Goal: Task Accomplishment & Management: Manage account settings

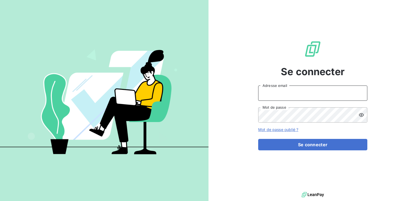
click at [277, 92] on input "Adresse email" at bounding box center [312, 93] width 109 height 15
type input "Compta.clients@edhd-hydro.com"
click at [258, 139] on button "Se connecter" at bounding box center [312, 144] width 109 height 11
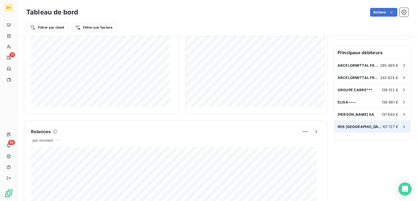
scroll to position [137, 0]
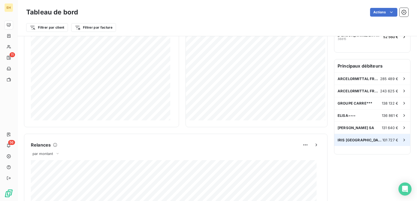
click at [352, 138] on span "IRIS [GEOGRAPHIC_DATA]" at bounding box center [359, 140] width 45 height 4
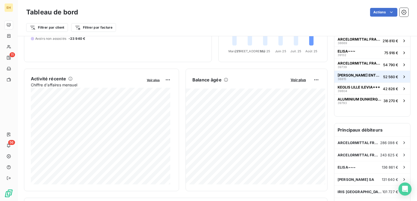
scroll to position [82, 0]
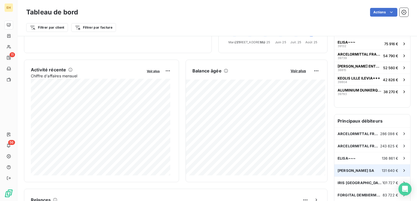
click at [382, 169] on span "131 640 €" at bounding box center [390, 171] width 16 height 4
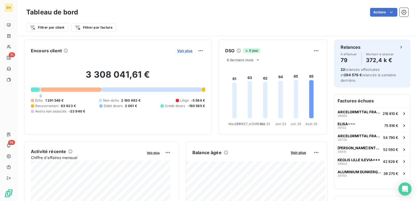
click at [179, 49] on span "Voir plus" at bounding box center [184, 51] width 15 height 4
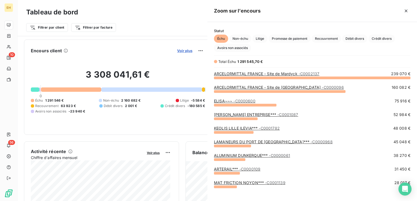
scroll to position [119, 205]
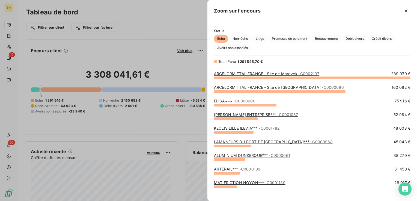
click at [174, 33] on div at bounding box center [208, 100] width 417 height 201
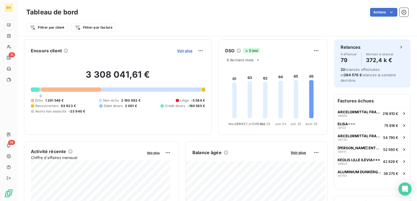
click at [177, 50] on span "Voir plus" at bounding box center [184, 51] width 15 height 4
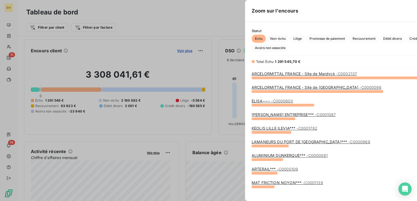
scroll to position [197, 205]
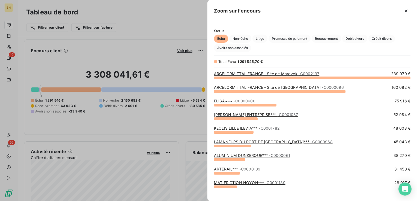
click at [152, 50] on div at bounding box center [208, 100] width 417 height 201
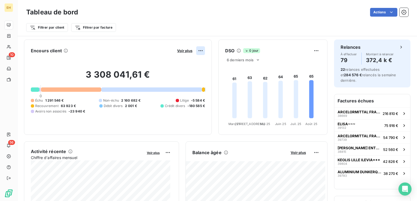
click at [196, 49] on html "EH 10 56 Tableau de bord Actions Filtrer par client Filtrer par facture Encours…" at bounding box center [208, 100] width 417 height 201
click at [184, 51] on html "EH 10 56 Tableau de bord Actions Filtrer par client Filtrer par facture Encours…" at bounding box center [208, 100] width 417 height 201
click at [184, 51] on span "Voir plus" at bounding box center [184, 51] width 15 height 4
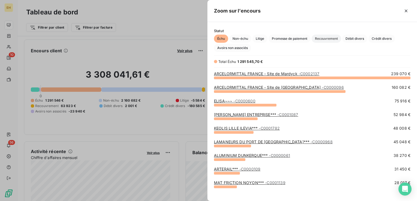
click at [330, 37] on span "Recouvrement" at bounding box center [325, 39] width 29 height 8
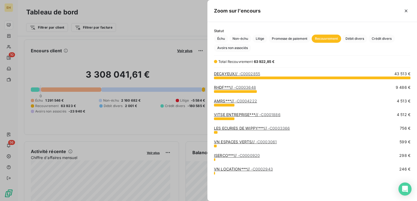
scroll to position [119, 205]
click at [407, 14] on button "button" at bounding box center [405, 11] width 9 height 9
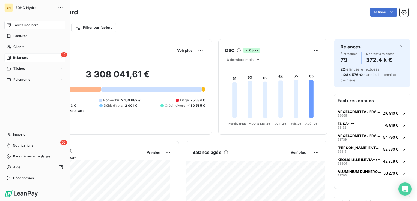
click at [15, 58] on span "Relances" at bounding box center [20, 57] width 14 height 5
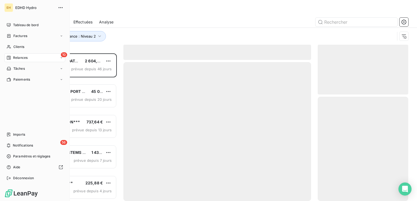
scroll to position [144, 86]
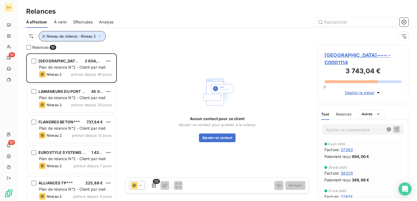
click at [102, 35] on button "Niveau de relance : Niveau 2" at bounding box center [72, 36] width 67 height 10
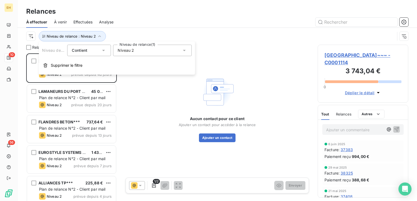
click at [139, 52] on div "Niveau 2" at bounding box center [152, 50] width 79 height 11
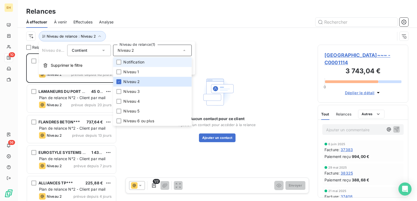
click at [137, 62] on span "Notification" at bounding box center [133, 61] width 21 height 5
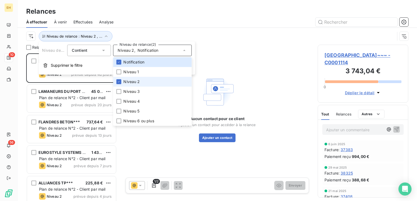
click at [133, 81] on span "Niveau 2" at bounding box center [131, 81] width 16 height 5
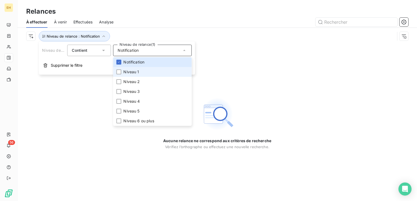
click at [127, 72] on span "Niveau 1" at bounding box center [131, 71] width 16 height 5
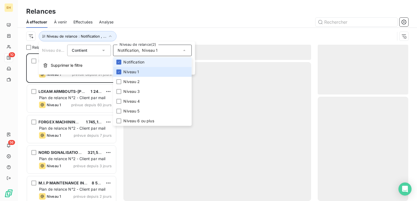
scroll to position [144, 86]
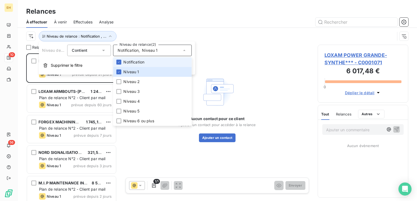
click at [128, 61] on span "Notification" at bounding box center [133, 61] width 21 height 5
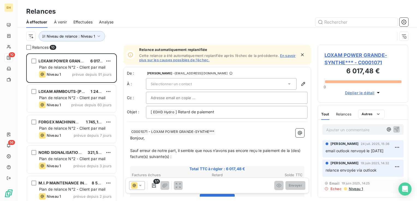
click at [119, 21] on div "À effectuer À venir Effectuées Analyse" at bounding box center [216, 21] width 399 height 11
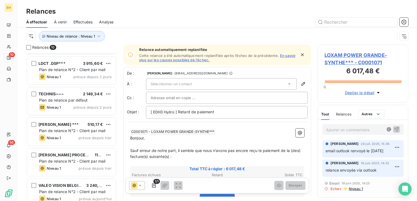
scroll to position [158, 0]
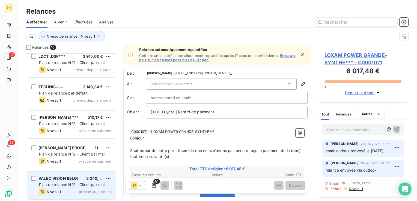
click at [86, 183] on span "Plan de relance N°2 - Client par mail" at bounding box center [72, 184] width 67 height 5
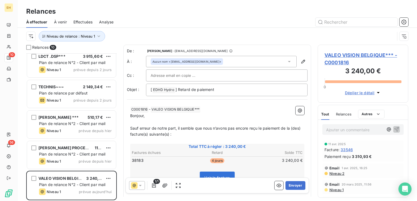
click at [361, 56] on span "VALEO VISION BELGIQUE*** - C0001816" at bounding box center [362, 59] width 77 height 15
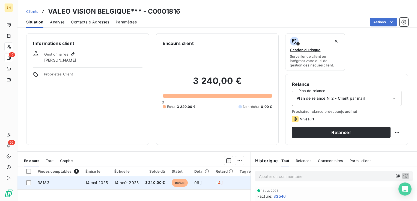
click at [157, 183] on span "3 240,00 €" at bounding box center [155, 182] width 20 height 5
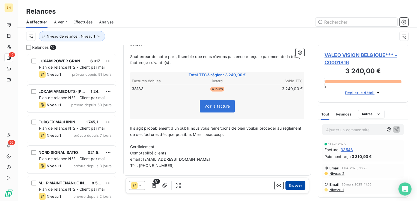
click at [288, 186] on button "Envoyer" at bounding box center [295, 185] width 20 height 9
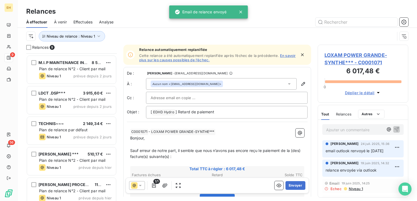
scroll to position [127, 0]
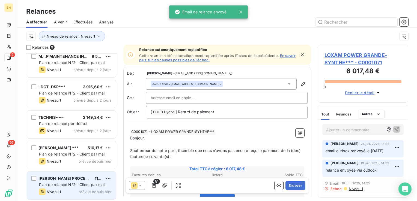
click at [81, 179] on span "DE DIETRICH PROCESS SYSTEMS SEMUR ***" at bounding box center [85, 178] width 94 height 5
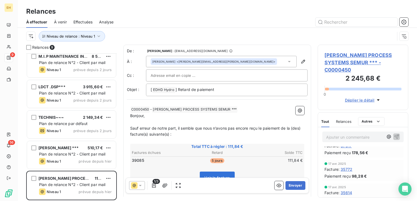
scroll to position [164, 0]
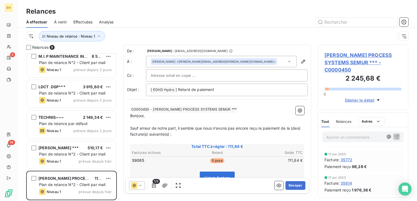
click at [357, 56] on span "DE DIETRICH PROCESS SYSTEMS SEMUR *** - C0000450" at bounding box center [362, 63] width 77 height 22
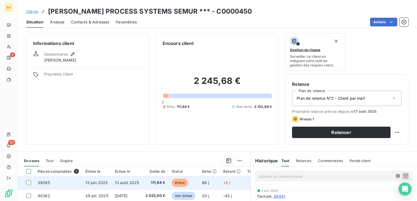
click at [127, 185] on span "13 août 2025" at bounding box center [127, 183] width 24 height 5
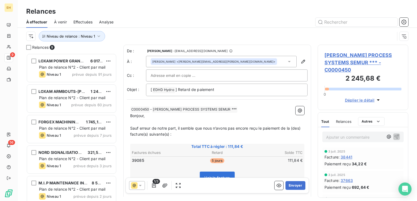
scroll to position [144, 86]
click at [152, 187] on icon "button" at bounding box center [153, 185] width 5 height 5
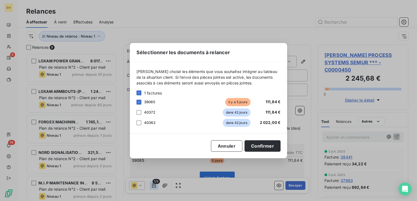
click at [152, 187] on div "Sélectionner les documents à relancer Veuillez choisir les éléments que vous so…" at bounding box center [208, 100] width 417 height 201
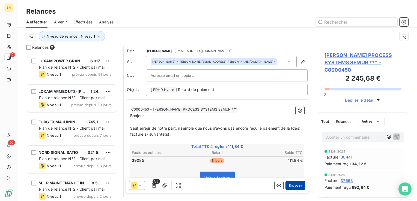
click at [290, 186] on button "Envoyer" at bounding box center [295, 185] width 20 height 9
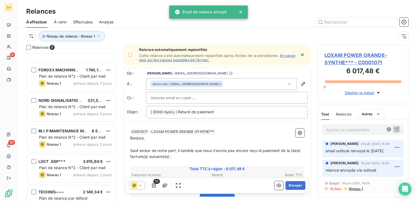
scroll to position [97, 0]
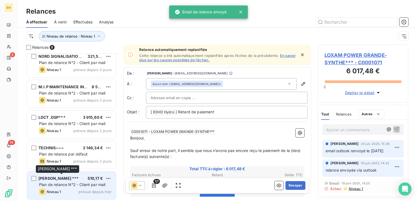
click at [60, 179] on span "VALEO EMBRAYAGES ***" at bounding box center [58, 178] width 40 height 5
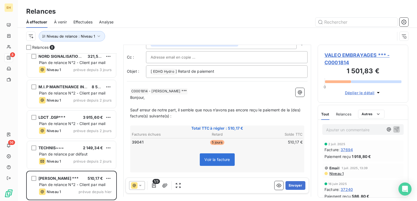
scroll to position [55, 0]
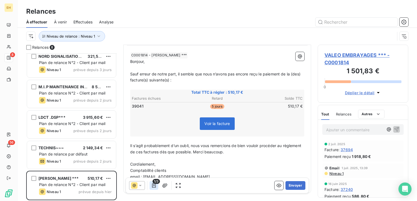
click at [151, 185] on icon "button" at bounding box center [153, 185] width 5 height 5
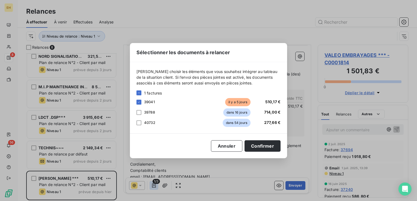
click at [151, 185] on div "Sélectionner les documents à relancer Veuillez choisir les éléments que vous so…" at bounding box center [208, 100] width 417 height 201
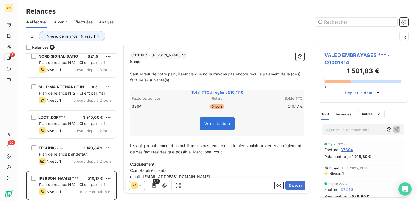
click at [361, 56] on span "VALEO EMBRAYAGES *** - C0001814" at bounding box center [362, 59] width 77 height 15
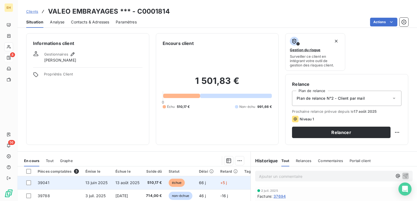
click at [152, 181] on span "510,17 €" at bounding box center [154, 182] width 16 height 5
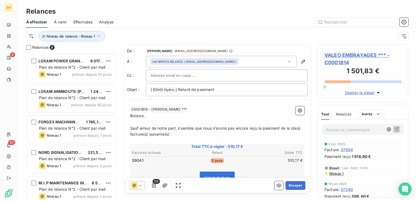
scroll to position [144, 86]
click at [291, 187] on button "Envoyer" at bounding box center [295, 185] width 20 height 9
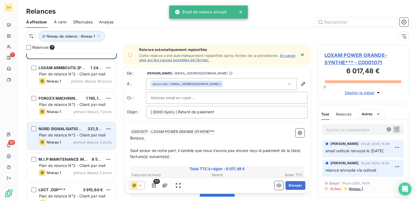
scroll to position [66, 0]
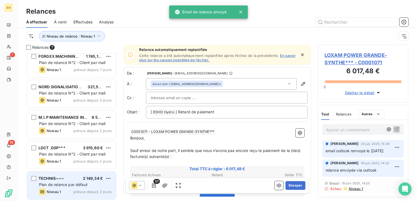
click at [43, 186] on span "Plan de relance par défaut" at bounding box center [63, 184] width 49 height 5
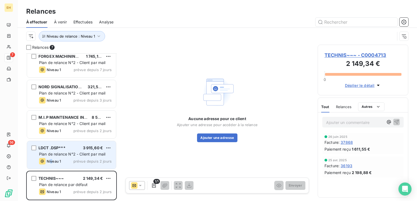
click at [51, 167] on div "LDCT .DSP*** 3 915,60 € Plan de relance N°2 - Client par mail Niveau 1 prévue d…" at bounding box center [71, 155] width 89 height 28
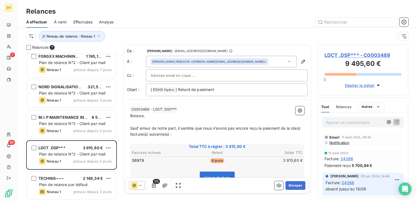
click at [344, 143] on span "Notification" at bounding box center [339, 143] width 20 height 4
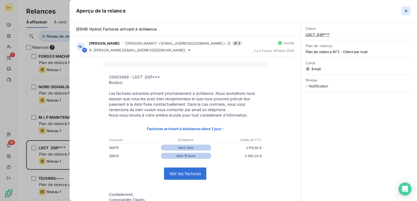
click at [406, 10] on icon "button" at bounding box center [405, 10] width 5 height 5
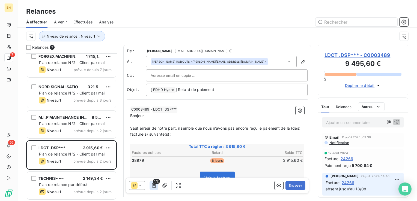
click at [155, 187] on icon "button" at bounding box center [153, 185] width 5 height 5
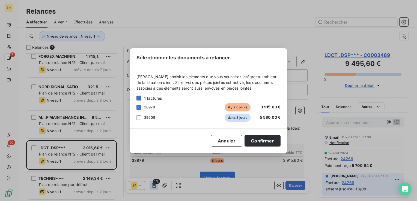
click at [155, 187] on div "Sélectionner les documents à relancer Veuillez choisir les éléments que vous so…" at bounding box center [208, 100] width 417 height 201
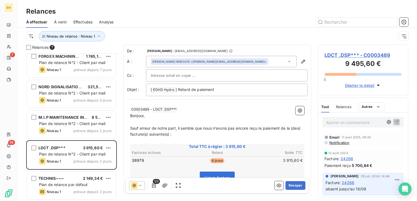
click at [355, 53] on span "LDCT .DSP*** - C0003489" at bounding box center [362, 55] width 77 height 7
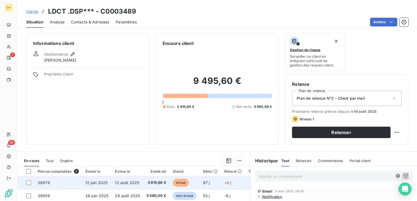
click at [158, 181] on span "3 915,60 €" at bounding box center [156, 182] width 20 height 5
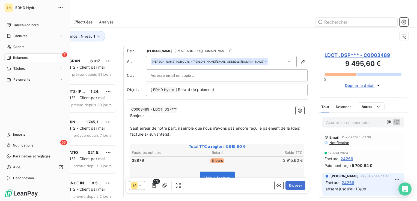
scroll to position [144, 86]
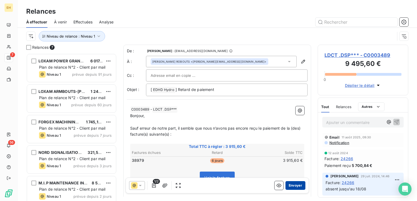
click at [289, 187] on button "Envoyer" at bounding box center [295, 185] width 20 height 9
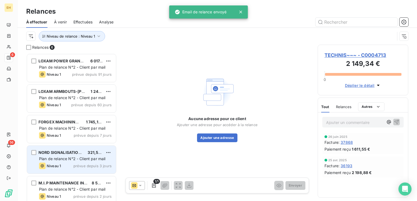
click at [63, 164] on div "Niveau 1 prévue depuis 3 jours" at bounding box center [75, 166] width 73 height 7
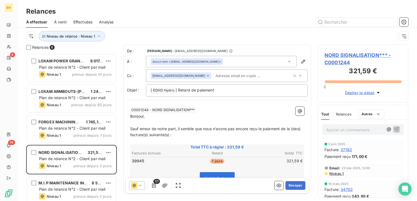
click at [365, 57] on span "NORD SIGNALISATION*** - C0001244" at bounding box center [362, 59] width 77 height 15
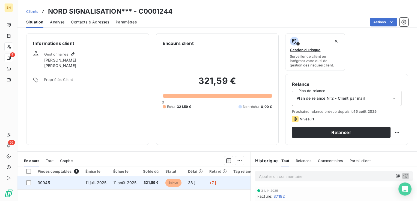
click at [145, 185] on span "321,59 €" at bounding box center [151, 182] width 16 height 5
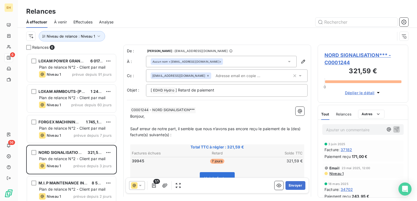
scroll to position [144, 86]
click at [295, 188] on button "Envoyer" at bounding box center [295, 185] width 20 height 9
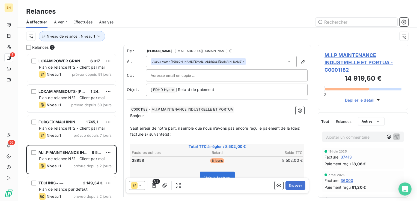
click at [351, 62] on span "M.I.P MAINTENANCE INDUSTRIELLE ET PORTUA - C0001182" at bounding box center [362, 63] width 77 height 22
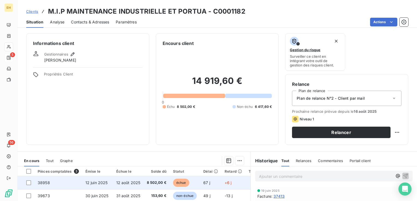
click at [170, 182] on td "échue" at bounding box center [185, 182] width 30 height 13
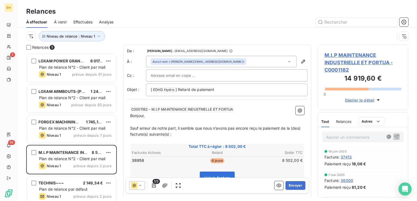
scroll to position [144, 86]
click at [296, 188] on button "Envoyer" at bounding box center [295, 185] width 20 height 9
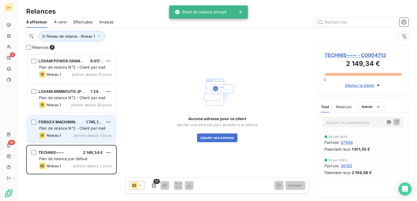
click at [75, 126] on span "Plan de relance N°2 - Client par mail" at bounding box center [72, 128] width 67 height 5
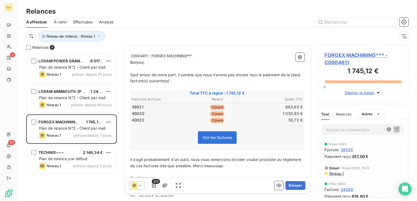
scroll to position [55, 0]
click at [372, 57] on span "FORGEX MACHINING*** - C0004611" at bounding box center [362, 59] width 77 height 15
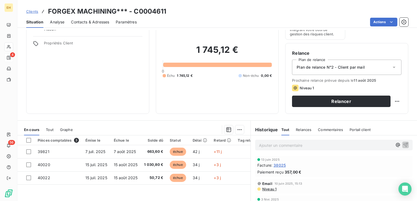
scroll to position [55, 0]
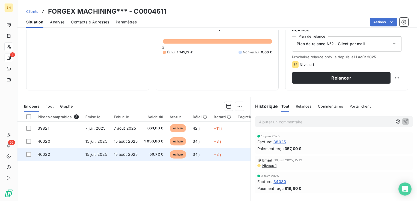
click at [173, 156] on span "échue" at bounding box center [178, 155] width 16 height 8
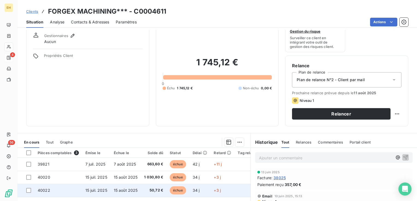
scroll to position [55, 0]
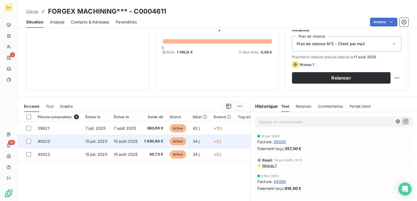
click at [155, 140] on span "1 030,80 €" at bounding box center [153, 141] width 19 height 5
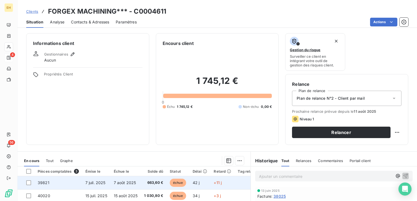
click at [187, 183] on td "échue" at bounding box center [177, 182] width 23 height 13
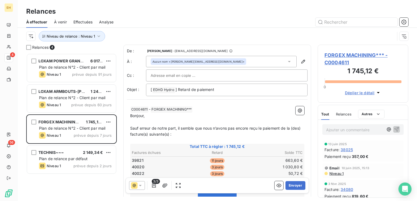
scroll to position [144, 86]
click at [285, 185] on button "Envoyer" at bounding box center [295, 185] width 20 height 9
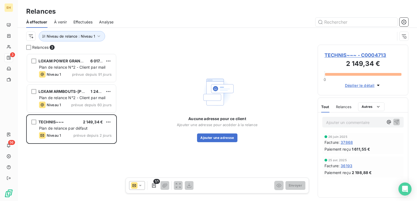
click at [141, 188] on icon at bounding box center [139, 185] width 5 height 5
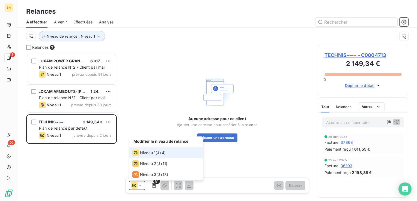
click at [371, 53] on span "TECHNIS~~~ - C0004713" at bounding box center [362, 55] width 77 height 7
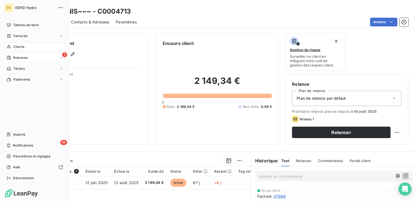
click at [20, 48] on span "Clients" at bounding box center [18, 46] width 11 height 5
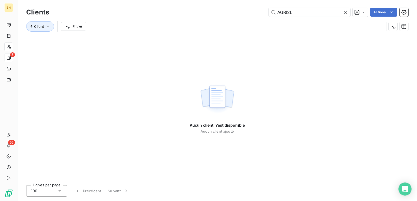
type input "AGRI2L"
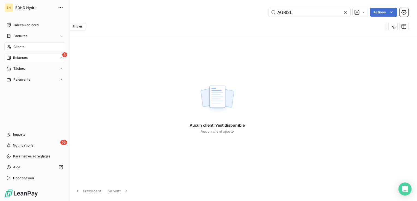
click at [15, 58] on span "Relances" at bounding box center [20, 57] width 14 height 5
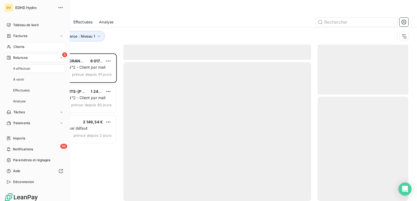
scroll to position [144, 86]
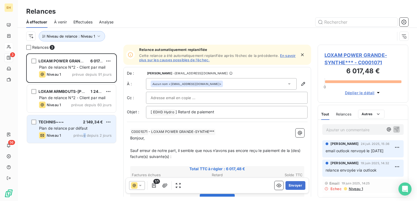
click at [85, 139] on div "TECHNIS~~~ 2 149,34 € Plan de relance par défaut Niveau 1 prévue depuis 2 jours" at bounding box center [71, 129] width 89 height 28
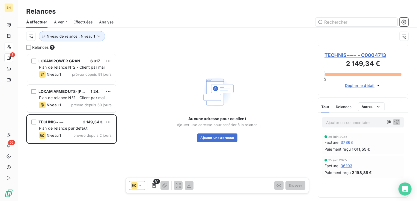
click at [340, 53] on span "TECHNIS~~~ - C0004713" at bounding box center [362, 55] width 77 height 7
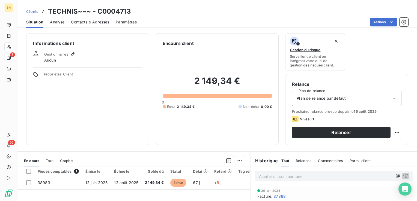
click at [96, 23] on span "Contacts & Adresses" at bounding box center [90, 21] width 38 height 5
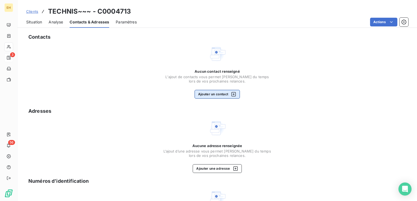
click at [221, 93] on button "Ajouter un contact" at bounding box center [217, 94] width 46 height 9
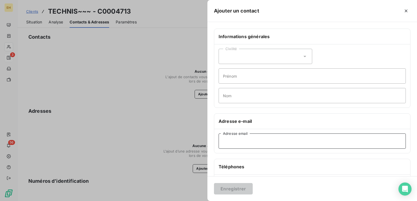
click at [243, 148] on input "Adresse email" at bounding box center [311, 141] width 187 height 15
paste input "fret.comptafour@sncf.fr"
type input "fret.comptafour@sncf.fr"
click at [242, 190] on button "Enregistrer" at bounding box center [233, 188] width 39 height 11
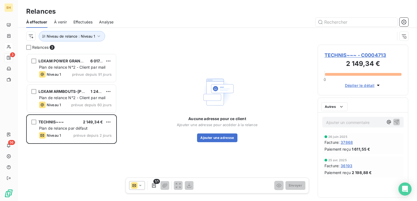
scroll to position [144, 86]
click at [372, 53] on span "TECHNIS~~~ - C0004713" at bounding box center [362, 55] width 77 height 7
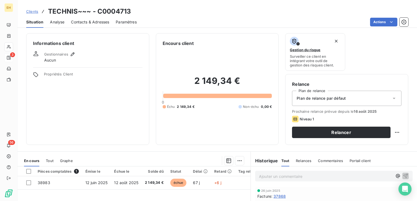
click at [97, 21] on span "Contacts & Adresses" at bounding box center [90, 21] width 38 height 5
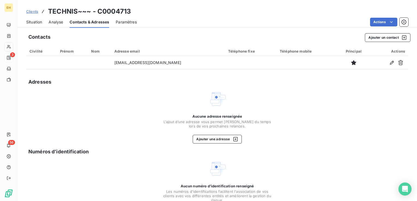
click at [61, 23] on span "Analyse" at bounding box center [56, 21] width 14 height 5
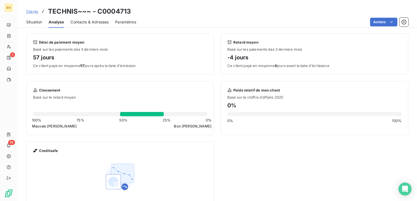
click at [29, 21] on span "Situation" at bounding box center [34, 21] width 16 height 5
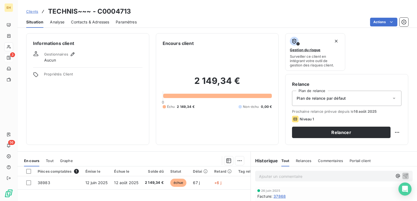
click at [358, 97] on div "Plan de relance par défaut" at bounding box center [346, 98] width 109 height 15
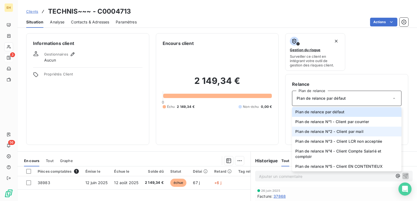
click at [356, 136] on li "Plan de relance N°2 - Client par mail" at bounding box center [346, 132] width 109 height 10
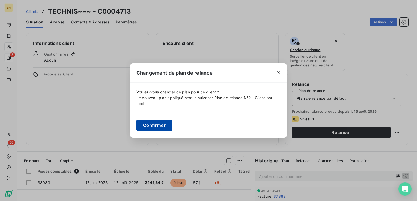
click at [157, 127] on button "Confirmer" at bounding box center [154, 125] width 36 height 11
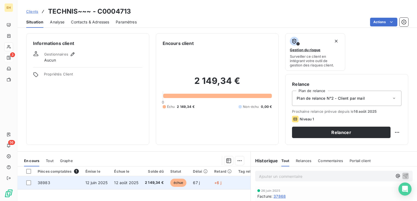
click at [157, 181] on span "2 149,34 €" at bounding box center [154, 182] width 19 height 5
click at [160, 179] on td "2 149,34 €" at bounding box center [154, 182] width 25 height 13
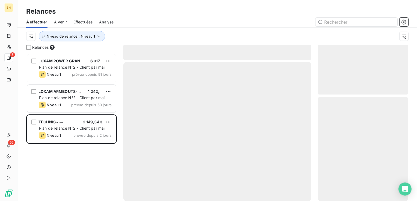
scroll to position [144, 86]
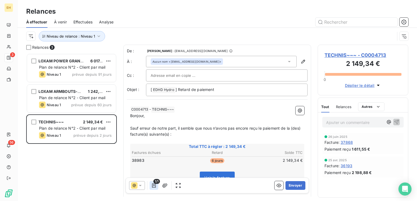
click at [156, 187] on icon "button" at bounding box center [153, 185] width 5 height 5
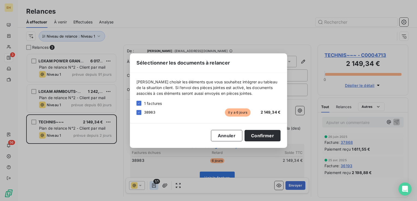
click at [156, 187] on div "Sélectionner les documents à relancer [PERSON_NAME] choisir les éléments que vo…" at bounding box center [208, 100] width 417 height 201
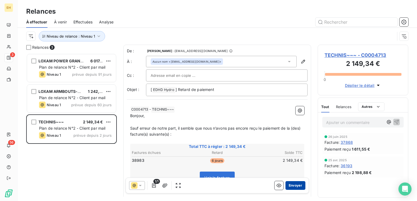
click at [286, 189] on button "Envoyer" at bounding box center [295, 185] width 20 height 9
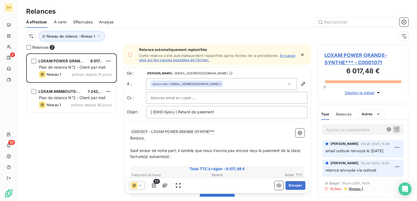
scroll to position [144, 86]
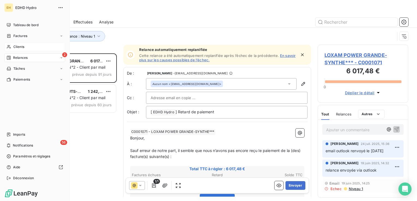
click at [18, 46] on span "Clients" at bounding box center [18, 46] width 11 height 5
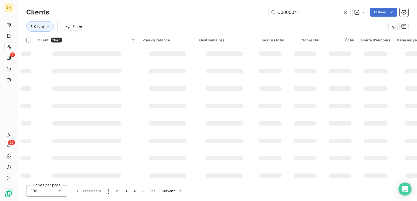
type input "C0000041"
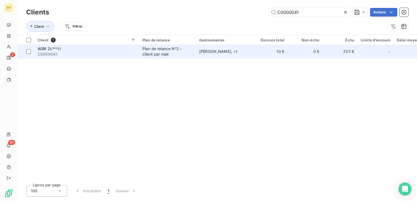
click at [241, 53] on div "[PERSON_NAME] , + 1" at bounding box center [224, 51] width 50 height 5
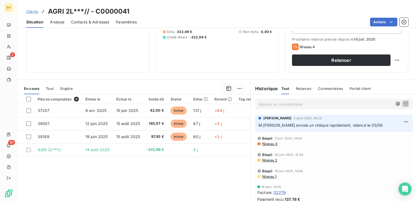
scroll to position [82, 0]
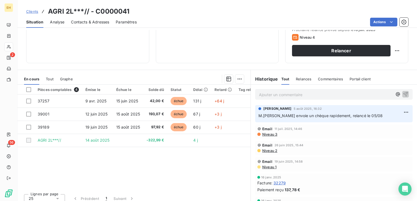
click at [266, 150] on span "Niveau 2" at bounding box center [270, 151] width 16 height 4
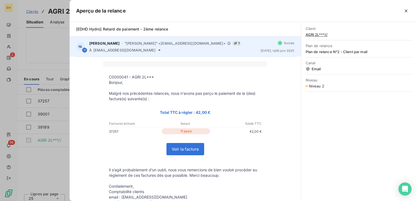
click at [119, 50] on span "[EMAIL_ADDRESS][DOMAIN_NAME]" at bounding box center [124, 50] width 62 height 4
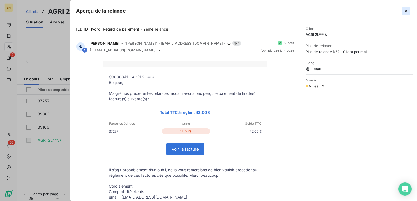
click at [406, 11] on icon "button" at bounding box center [405, 10] width 5 height 5
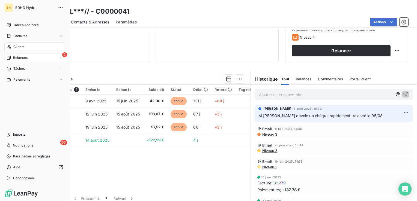
click at [17, 56] on span "Relances" at bounding box center [20, 57] width 14 height 5
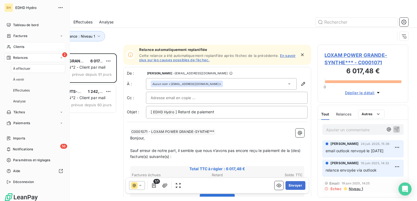
scroll to position [144, 86]
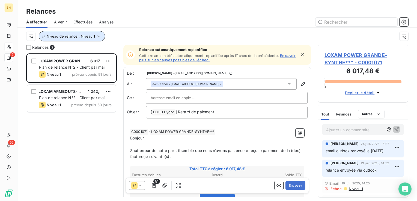
click at [100, 38] on icon "button" at bounding box center [98, 36] width 5 height 5
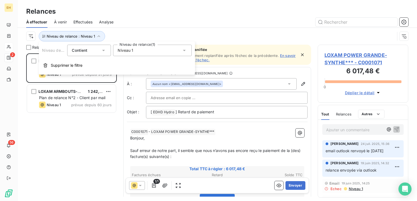
drag, startPoint x: 133, startPoint y: 52, endPoint x: 134, endPoint y: 56, distance: 4.2
click at [133, 52] on div "Niveau 1" at bounding box center [152, 50] width 79 height 11
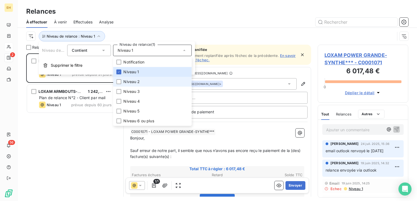
click at [134, 82] on span "Niveau 2" at bounding box center [131, 81] width 16 height 5
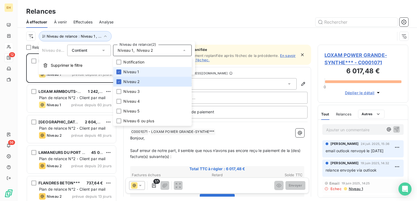
click at [130, 71] on span "Niveau 1" at bounding box center [131, 71] width 16 height 5
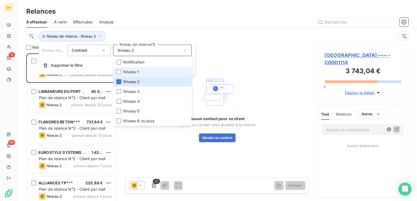
scroll to position [144, 86]
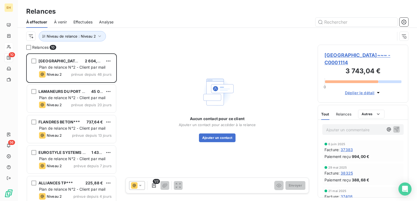
click at [146, 20] on div at bounding box center [264, 22] width 288 height 9
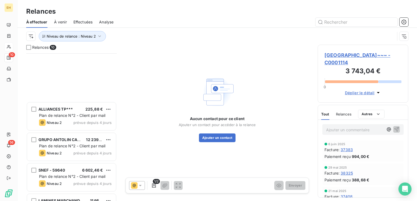
scroll to position [158, 0]
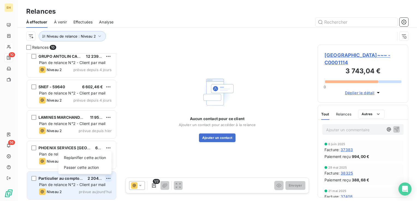
click at [107, 178] on html "EH 10 56 Relances À effectuer À venir Effectuées Analyse Niveau de relance : Ni…" at bounding box center [208, 100] width 417 height 201
click at [97, 167] on div "Passer cette action" at bounding box center [85, 167] width 49 height 9
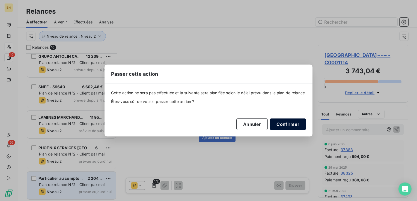
click at [295, 128] on button "Confirmer" at bounding box center [288, 124] width 36 height 11
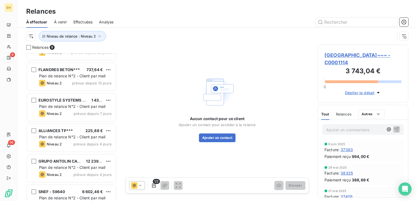
scroll to position [0, 0]
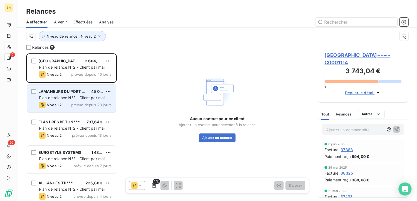
click at [76, 102] on div "Niveau 2 prévue depuis 20 jours" at bounding box center [75, 105] width 73 height 7
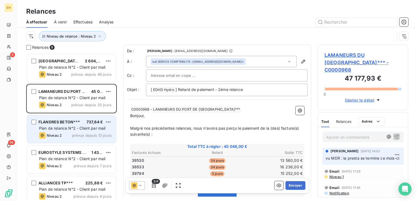
click at [69, 133] on div "Niveau 2 prévue depuis 13 jours" at bounding box center [75, 135] width 73 height 7
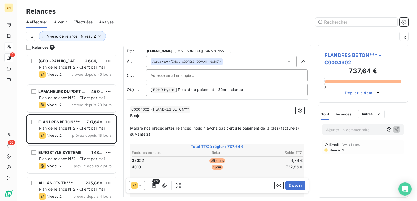
click at [343, 58] on span "FLANDRES BETON*** - C0004302" at bounding box center [362, 59] width 77 height 15
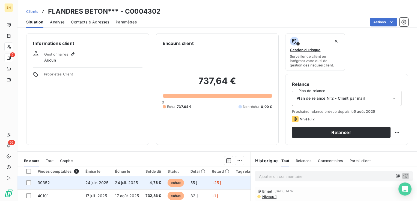
click at [157, 187] on td "4,78 €" at bounding box center [153, 182] width 22 height 13
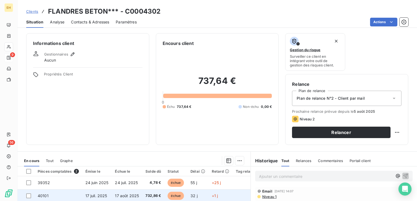
click at [153, 196] on span "732,86 €" at bounding box center [153, 195] width 16 height 5
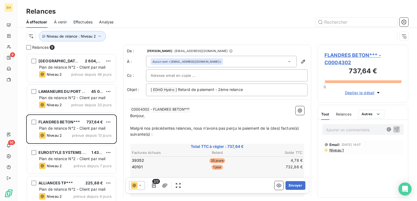
scroll to position [144, 86]
click at [296, 187] on button "Envoyer" at bounding box center [295, 185] width 20 height 9
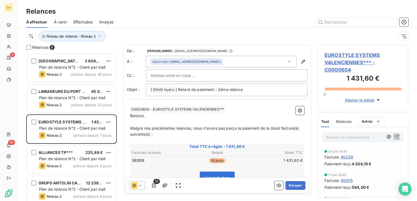
click at [348, 56] on span "EUROSTYLE SYSTEMS VALENCIENNES*** - C0000654" at bounding box center [362, 63] width 77 height 22
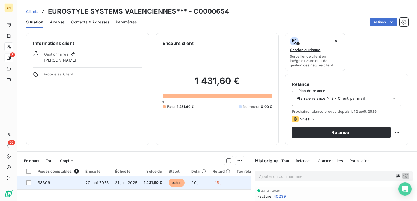
click at [152, 184] on span "1 431,60 €" at bounding box center [153, 182] width 18 height 5
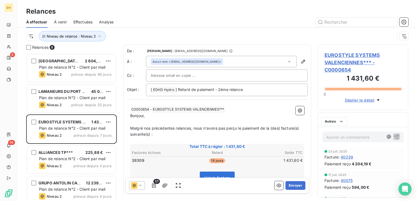
scroll to position [144, 86]
click at [140, 185] on icon at bounding box center [140, 185] width 3 height 1
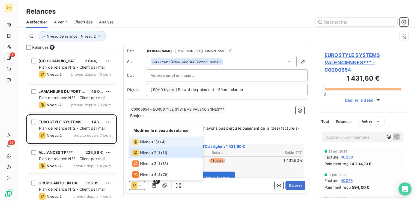
click at [164, 139] on div "Niveau 1 ( J+4 )" at bounding box center [148, 142] width 33 height 7
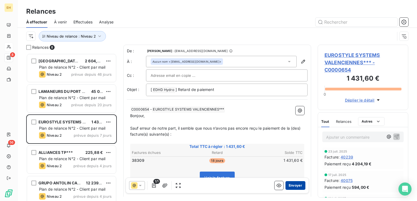
click at [295, 184] on button "Envoyer" at bounding box center [295, 185] width 20 height 9
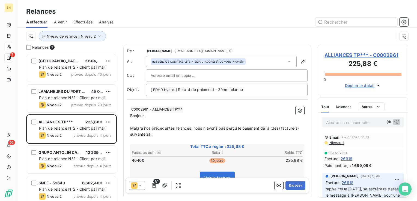
click at [338, 145] on span "Niveau 1" at bounding box center [336, 143] width 15 height 4
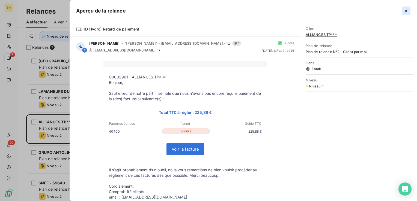
click at [406, 10] on icon "button" at bounding box center [405, 10] width 5 height 5
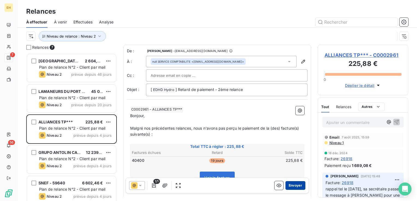
click at [295, 185] on button "Envoyer" at bounding box center [295, 185] width 20 height 9
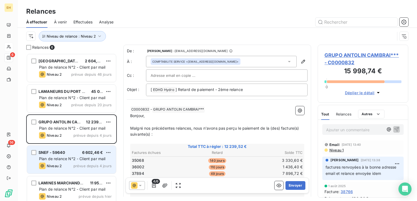
click at [78, 157] on span "Plan de relance N°2 - Client par mail" at bounding box center [72, 159] width 67 height 5
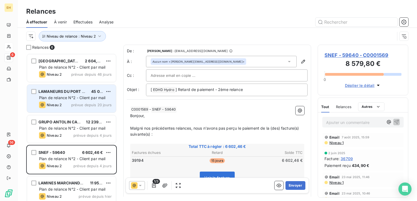
click at [83, 93] on span "LAMANEURS DU PORT DE [GEOGRAPHIC_DATA]***" at bounding box center [86, 91] width 97 height 5
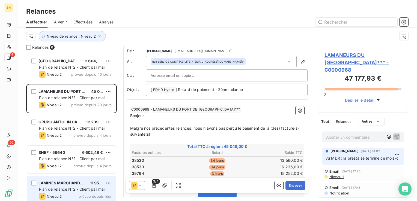
click at [83, 189] on span "Plan de relance N°2 - Client par mail" at bounding box center [72, 189] width 67 height 5
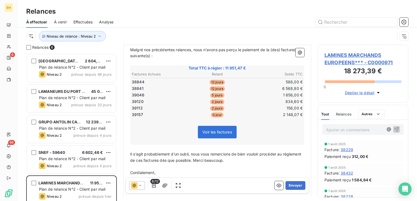
scroll to position [82, 0]
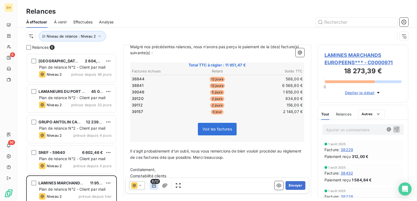
click at [155, 187] on icon "button" at bounding box center [153, 185] width 5 height 5
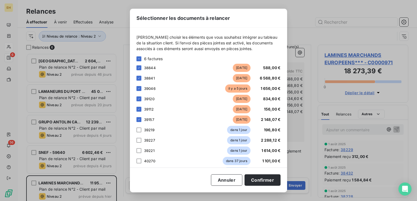
click at [155, 187] on div "Sélectionner les documents à relancer [PERSON_NAME] choisir les éléments que vo…" at bounding box center [208, 101] width 157 height 184
click at [237, 179] on button "Annuler" at bounding box center [226, 180] width 31 height 11
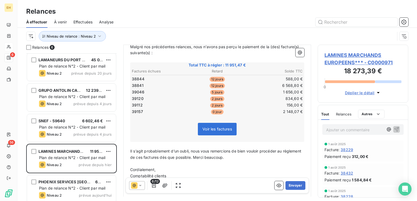
scroll to position [35, 0]
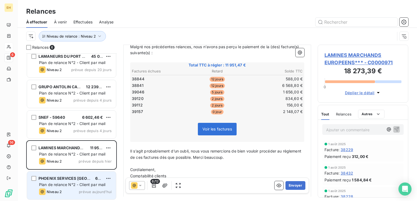
click at [75, 177] on span "PHOENIX SERVICES [GEOGRAPHIC_DATA]-[GEOGRAPHIC_DATA]" at bounding box center [99, 178] width 122 height 5
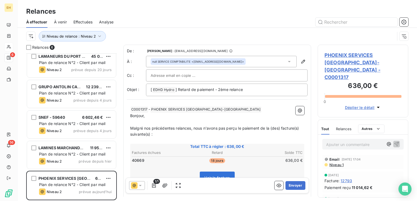
click at [334, 163] on span "Niveau 1" at bounding box center [336, 165] width 15 height 4
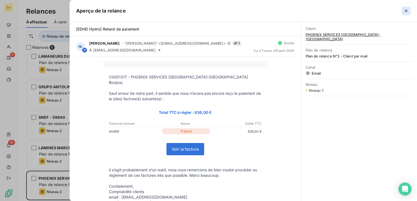
click at [407, 13] on icon "button" at bounding box center [405, 10] width 5 height 5
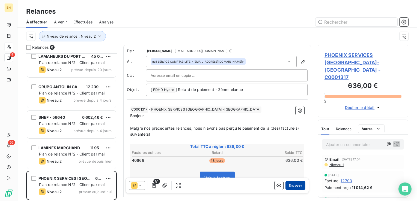
click at [288, 184] on button "Envoyer" at bounding box center [295, 185] width 20 height 9
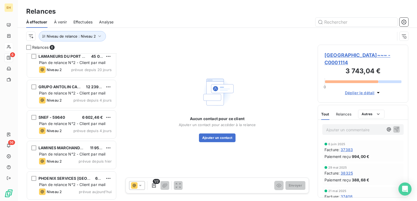
scroll to position [5, 0]
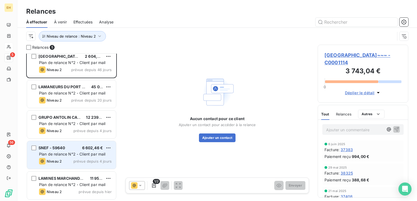
click at [78, 154] on span "Plan de relance N°2 - Client par mail" at bounding box center [72, 154] width 67 height 5
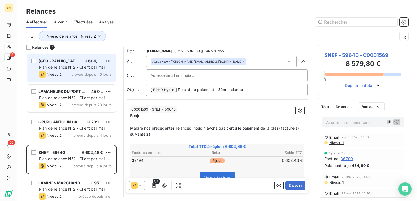
click at [73, 69] on span "Plan de relance N°2 - Client par mail" at bounding box center [72, 67] width 67 height 5
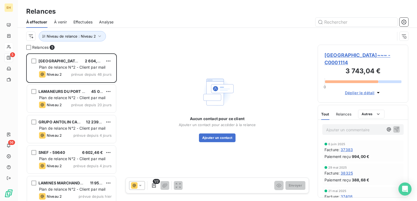
click at [350, 54] on span "[GEOGRAPHIC_DATA]~~~ - C0001114" at bounding box center [362, 59] width 77 height 15
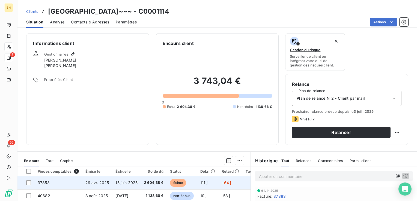
click at [105, 186] on td "29 avr. 2025" at bounding box center [97, 182] width 30 height 13
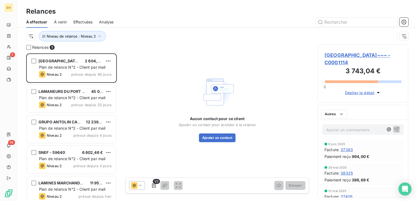
scroll to position [144, 86]
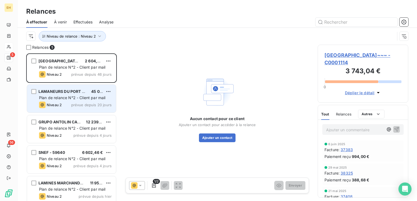
click at [69, 103] on div "Niveau 2 prévue depuis 20 jours" at bounding box center [75, 105] width 73 height 7
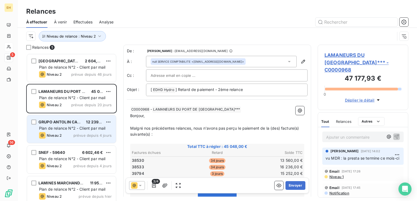
click at [72, 129] on span "Plan de relance N°2 - Client par mail" at bounding box center [72, 128] width 67 height 5
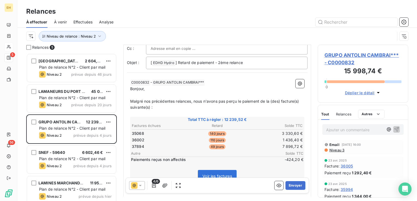
click at [56, 83] on div "[GEOGRAPHIC_DATA]~~~ 2 604,38 € Plan de relance N°2 - Client par mail Niveau 2 …" at bounding box center [71, 68] width 91 height 31
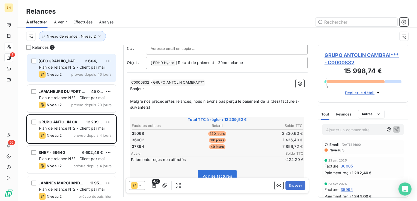
click at [59, 69] on span "Plan de relance N°2 - Client par mail" at bounding box center [72, 67] width 67 height 5
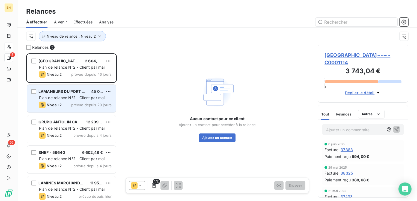
click at [52, 106] on span "Niveau 2" at bounding box center [54, 105] width 15 height 4
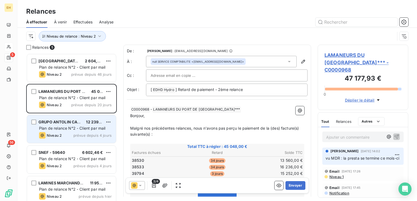
click at [45, 123] on span "GRUPO ANTOLIN CAMBRAI***" at bounding box center [67, 122] width 58 height 5
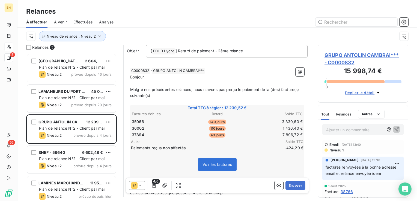
scroll to position [55, 0]
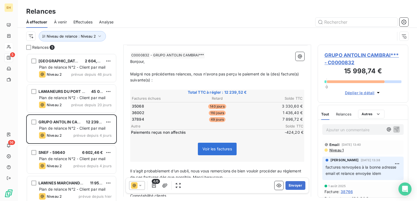
click at [339, 150] on span "Niveau 1" at bounding box center [336, 150] width 15 height 4
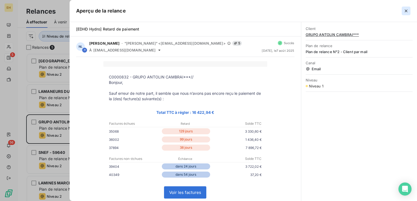
click at [408, 11] on icon "button" at bounding box center [405, 10] width 5 height 5
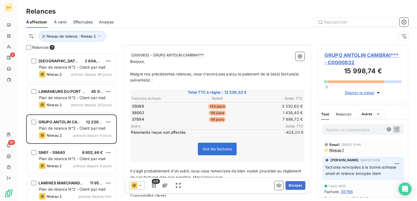
click at [337, 149] on span "Niveau 1" at bounding box center [336, 150] width 15 height 4
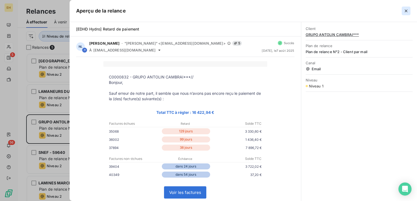
click at [406, 14] on button "button" at bounding box center [405, 11] width 9 height 9
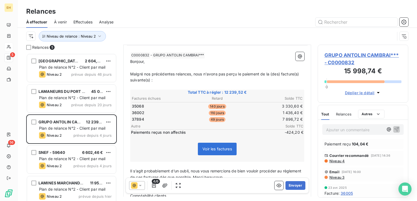
click at [337, 180] on span "Niveau 3" at bounding box center [337, 177] width 16 height 4
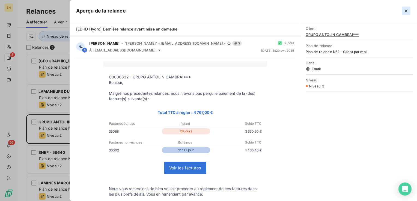
click at [406, 13] on icon "button" at bounding box center [405, 10] width 5 height 5
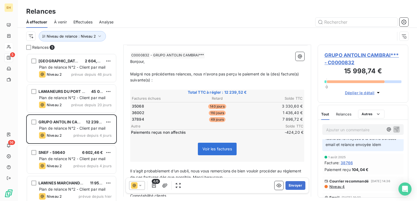
scroll to position [0, 0]
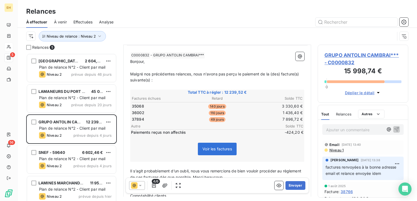
click at [339, 149] on span "Niveau 1" at bounding box center [336, 150] width 15 height 4
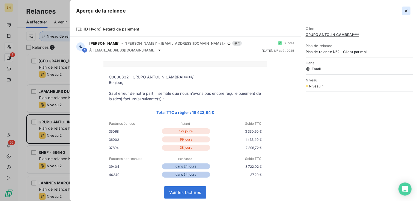
click at [405, 10] on icon "button" at bounding box center [405, 10] width 5 height 5
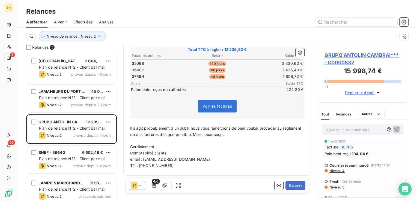
scroll to position [55, 0]
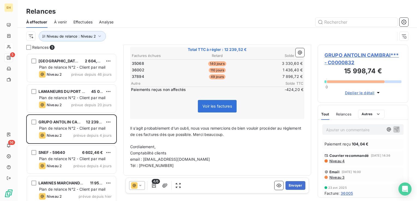
click at [339, 180] on span "Niveau 3" at bounding box center [337, 177] width 16 height 4
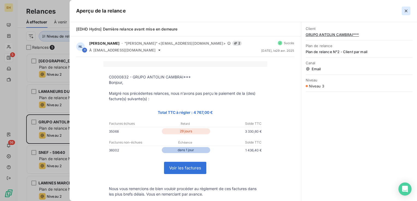
click at [407, 9] on icon "button" at bounding box center [405, 10] width 5 height 5
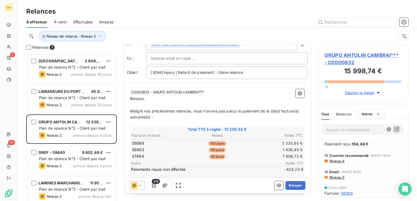
scroll to position [0, 0]
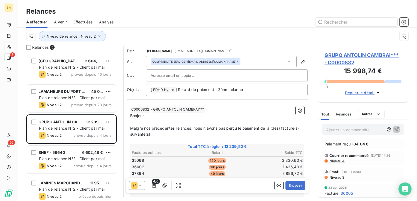
click at [139, 186] on icon at bounding box center [139, 185] width 5 height 5
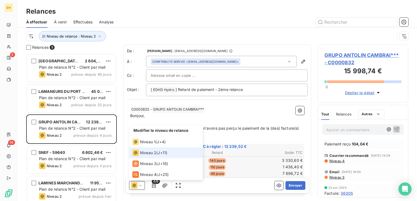
click at [139, 186] on icon at bounding box center [139, 185] width 5 height 5
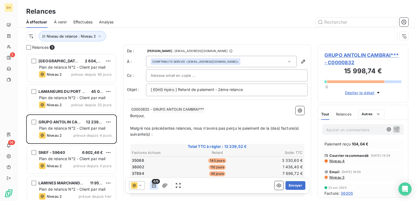
click at [155, 185] on icon "button" at bounding box center [153, 185] width 5 height 5
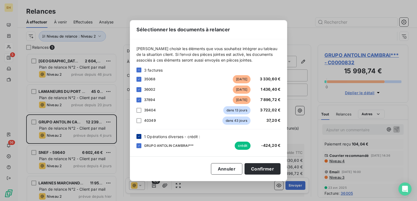
click at [139, 137] on icon at bounding box center [138, 136] width 3 height 3
click at [265, 168] on button "Confirmer" at bounding box center [262, 168] width 36 height 11
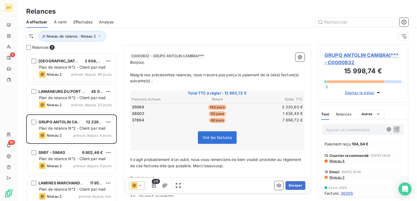
scroll to position [55, 0]
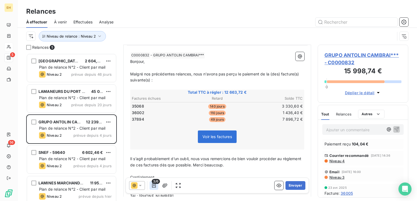
click at [152, 184] on div "3/6" at bounding box center [153, 185] width 9 height 9
click at [153, 187] on icon "button" at bounding box center [153, 185] width 5 height 5
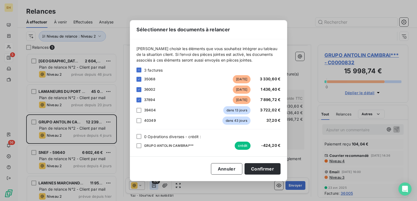
click at [153, 187] on div "Sélectionner les documents à relancer [PERSON_NAME] choisir les éléments que vo…" at bounding box center [208, 100] width 417 height 201
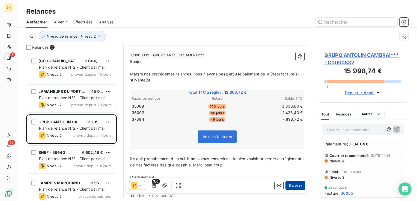
click at [290, 187] on button "Envoyer" at bounding box center [295, 185] width 20 height 9
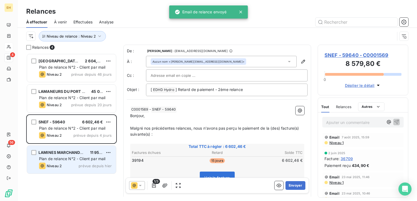
click at [74, 159] on span "Plan de relance N°2 - Client par mail" at bounding box center [72, 159] width 67 height 5
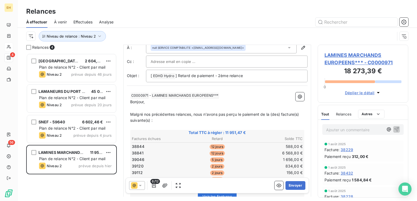
scroll to position [27, 0]
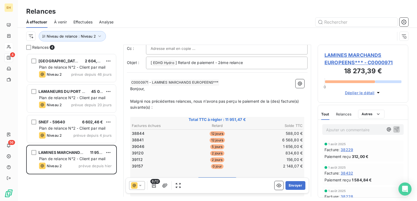
click at [154, 184] on span "6/12" at bounding box center [155, 181] width 10 height 5
click at [154, 187] on icon "button" at bounding box center [153, 185] width 5 height 5
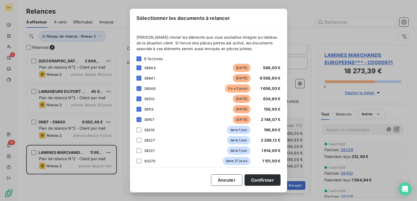
click at [154, 187] on div "Sélectionner les documents à relancer [PERSON_NAME] choisir les éléments que vo…" at bounding box center [208, 101] width 157 height 184
click at [257, 184] on button "Confirmer" at bounding box center [262, 180] width 36 height 11
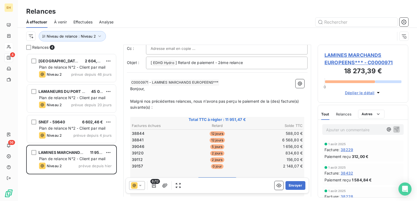
click at [359, 56] on span "LAMINES MARCHANDS EUROPEENS*** - C0000971" at bounding box center [362, 59] width 77 height 15
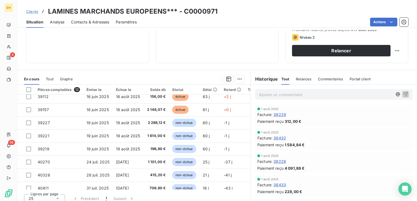
scroll to position [64, 0]
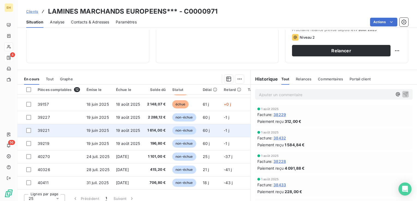
click at [185, 130] on span "non-échue" at bounding box center [184, 131] width 24 height 8
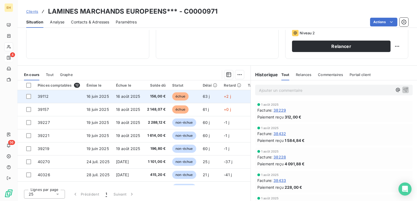
scroll to position [55, 0]
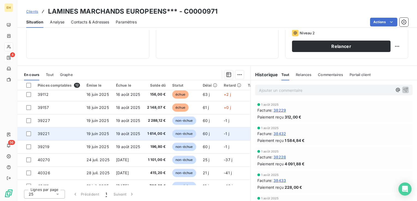
click at [160, 131] on span "1 614,00 €" at bounding box center [156, 133] width 19 height 5
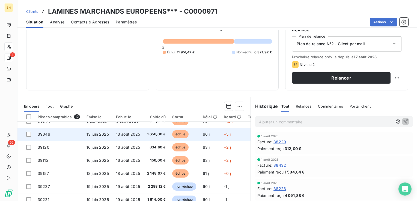
scroll to position [55, 0]
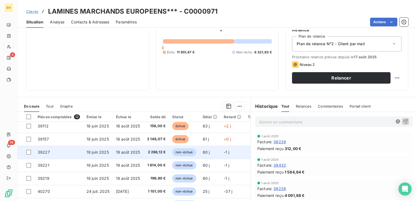
click at [179, 154] on span "non-échue" at bounding box center [184, 152] width 24 height 8
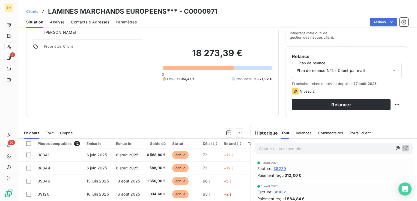
scroll to position [82, 0]
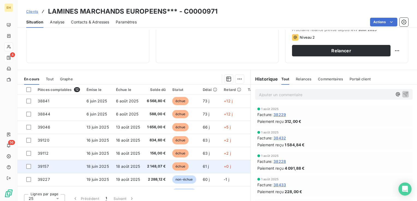
click at [178, 171] on td "échue" at bounding box center [184, 166] width 30 height 13
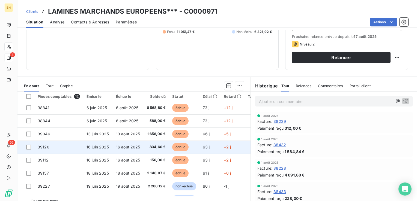
scroll to position [82, 0]
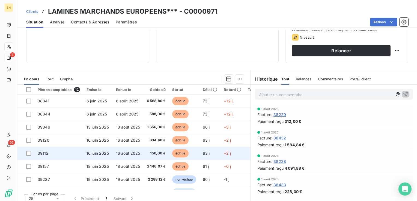
click at [202, 155] on td "63 j" at bounding box center [209, 153] width 21 height 13
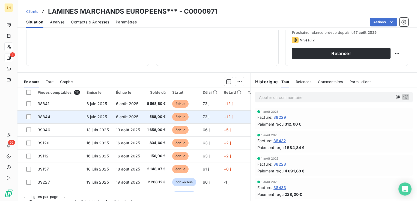
scroll to position [82, 0]
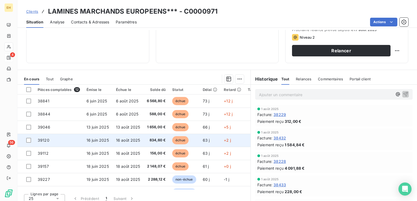
click at [159, 138] on span "834,60 €" at bounding box center [156, 140] width 19 height 5
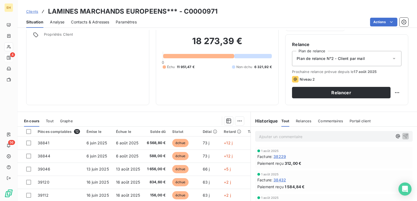
scroll to position [82, 0]
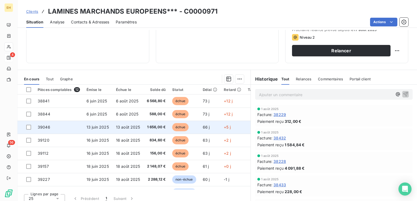
click at [183, 127] on span "échue" at bounding box center [180, 127] width 16 height 8
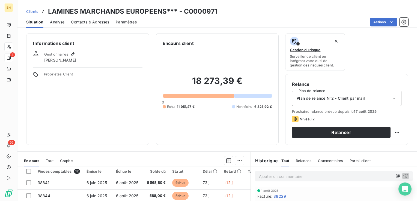
scroll to position [55, 0]
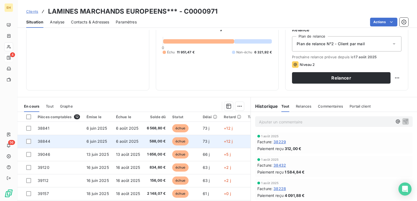
click at [179, 142] on span "échue" at bounding box center [180, 141] width 16 height 8
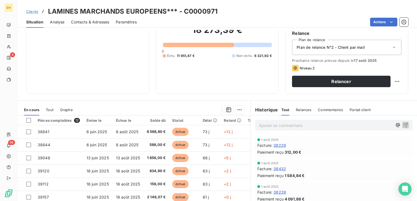
scroll to position [55, 0]
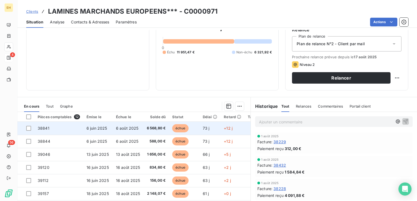
click at [146, 124] on td "6 568,80 €" at bounding box center [156, 128] width 26 height 13
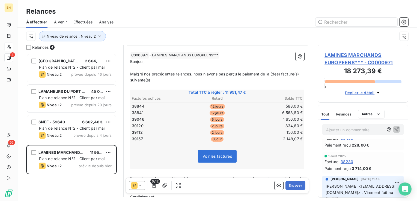
scroll to position [109, 0]
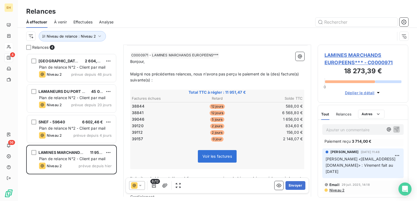
click at [339, 189] on span "Niveau 2" at bounding box center [337, 190] width 16 height 4
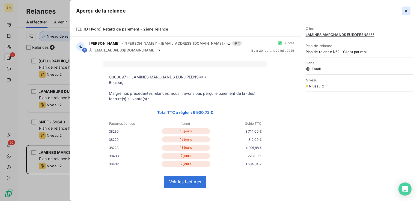
click at [408, 12] on icon "button" at bounding box center [405, 10] width 5 height 5
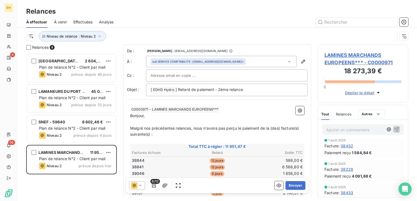
scroll to position [0, 0]
click at [141, 184] on icon at bounding box center [139, 185] width 5 height 5
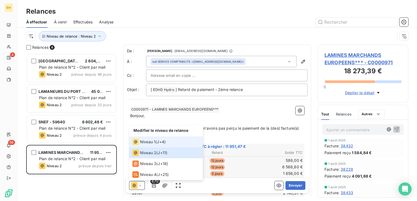
click at [162, 143] on span "J+4 )" at bounding box center [161, 141] width 9 height 5
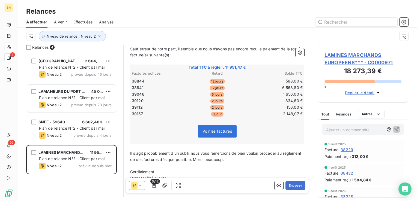
scroll to position [82, 0]
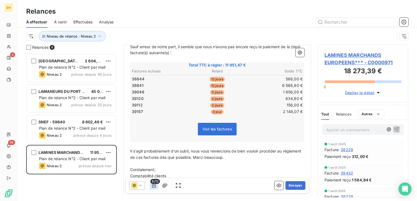
click at [153, 185] on icon "button" at bounding box center [154, 186] width 4 height 4
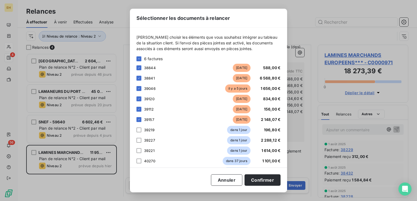
click at [139, 133] on div "39219 dans 1 jour 196,80 €" at bounding box center [208, 130] width 144 height 8
click at [139, 142] on div at bounding box center [138, 140] width 5 height 5
click at [139, 130] on div at bounding box center [138, 130] width 5 height 5
click at [135, 150] on div "[PERSON_NAME] choisir les éléments que vous souhaitez intégrer au tableau de la…" at bounding box center [208, 98] width 157 height 140
click at [140, 151] on div at bounding box center [138, 150] width 5 height 5
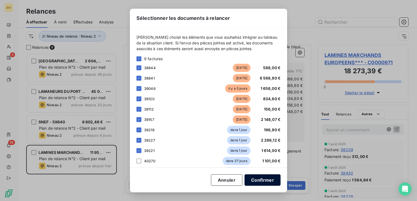
click at [266, 178] on button "Confirmer" at bounding box center [262, 180] width 36 height 11
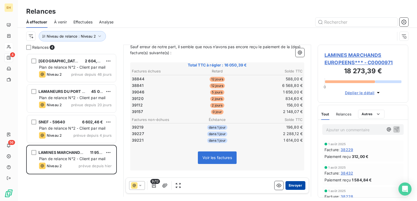
click at [294, 187] on button "Envoyer" at bounding box center [295, 185] width 20 height 9
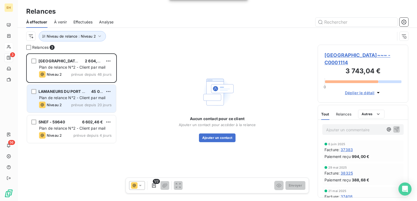
click at [98, 97] on span "Plan de relance N°2 - Client par mail" at bounding box center [72, 97] width 67 height 5
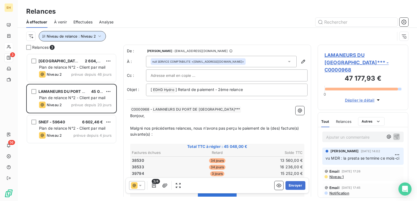
click at [95, 37] on button "Niveau de relance : Niveau 2" at bounding box center [72, 36] width 67 height 10
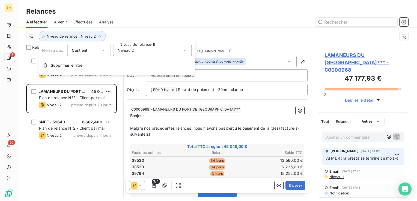
click at [127, 51] on span "Niveau 2" at bounding box center [126, 50] width 16 height 5
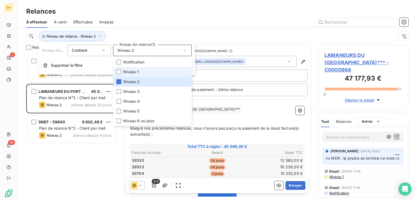
click at [136, 70] on span "Niveau 1" at bounding box center [131, 71] width 16 height 5
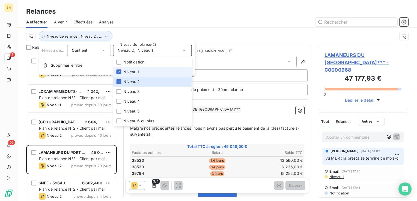
scroll to position [144, 86]
click at [136, 70] on span "Niveau 1" at bounding box center [131, 71] width 16 height 5
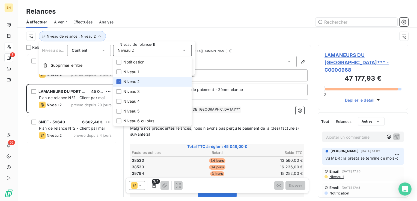
click at [133, 81] on span "Niveau 2" at bounding box center [131, 81] width 16 height 5
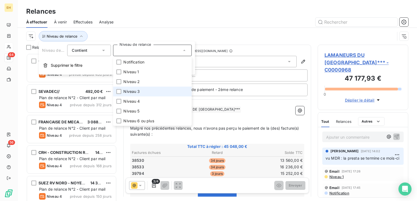
click at [131, 91] on span "Niveau 3" at bounding box center [131, 91] width 16 height 5
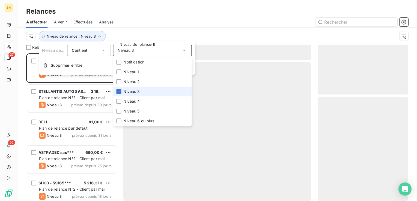
scroll to position [144, 86]
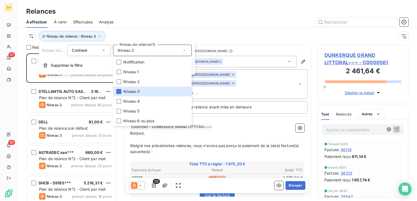
click at [115, 26] on div "À effectuer À venir Effectuées Analyse" at bounding box center [216, 21] width 399 height 11
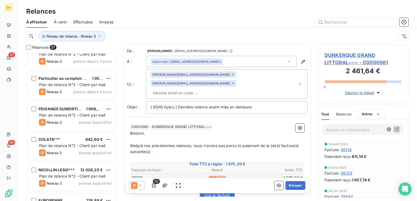
scroll to position [459, 0]
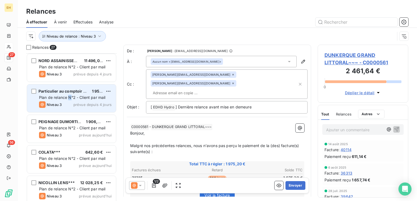
click at [70, 97] on span "Plan de relance N°2 - Client par mail" at bounding box center [72, 97] width 67 height 5
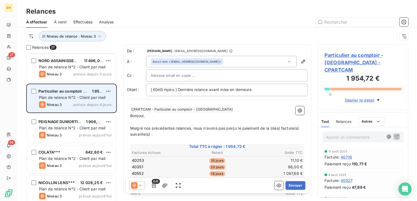
click at [96, 89] on span "1 954,72 €" at bounding box center [102, 91] width 20 height 5
click at [97, 90] on span "1 954,72 €" at bounding box center [102, 91] width 20 height 5
click at [98, 97] on span "Plan de relance N°2 - Client par mail" at bounding box center [72, 97] width 67 height 5
click at [65, 96] on span "Plan de relance N°2 - Client par mail" at bounding box center [72, 97] width 67 height 5
click at [104, 90] on div "Particulier au comptoir - [GEOGRAPHIC_DATA] 1 954,72 €" at bounding box center [75, 91] width 73 height 5
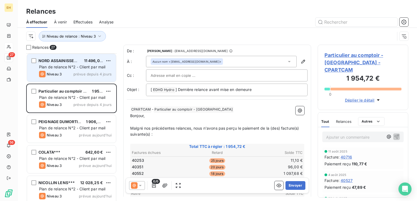
click at [109, 72] on span "prévue depuis 4 jours" at bounding box center [92, 74] width 38 height 4
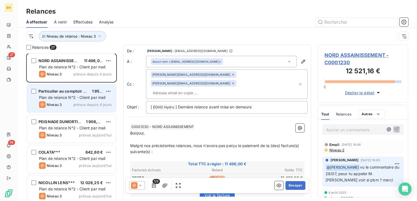
click at [101, 91] on span "1 954,72 €" at bounding box center [102, 91] width 20 height 5
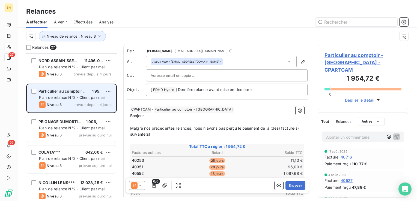
click at [101, 91] on span "1 954,72 €" at bounding box center [102, 91] width 20 height 5
click at [107, 90] on html "EH 27 56 Relances À effectuer À venir Effectuées Analyse Niveau de relance : Ni…" at bounding box center [208, 100] width 417 height 201
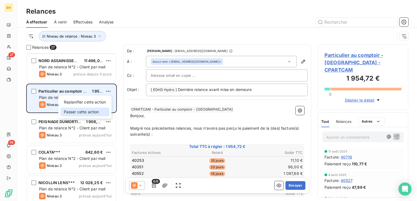
click at [96, 112] on div "Passer cette action" at bounding box center [85, 112] width 49 height 9
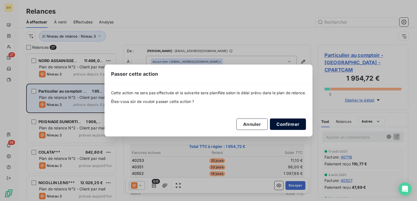
drag, startPoint x: 295, startPoint y: 122, endPoint x: 291, endPoint y: 122, distance: 3.3
click at [295, 122] on button "Confirmer" at bounding box center [288, 124] width 36 height 11
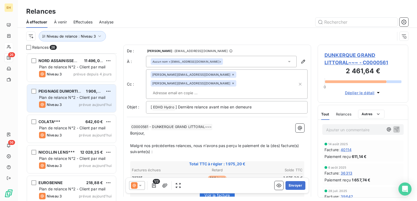
click at [117, 86] on div "Relances 26 [PERSON_NAME] ENTREPRISE*** 52 984,35 € Plan de relance N°2 - Clien…" at bounding box center [216, 123] width 399 height 157
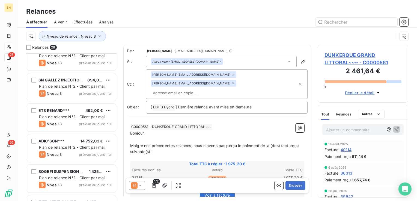
scroll to position [646, 0]
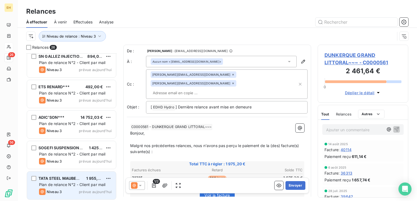
click at [97, 178] on span "1 955,24 €" at bounding box center [96, 178] width 20 height 5
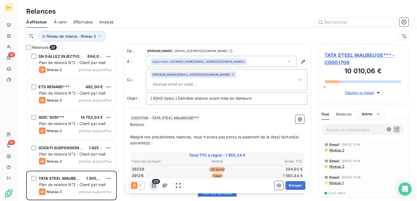
click at [155, 186] on icon "button" at bounding box center [153, 185] width 5 height 5
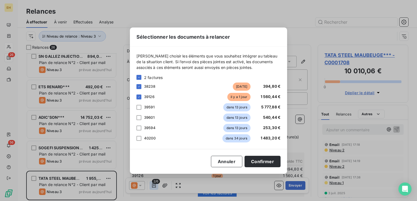
click at [155, 186] on div "Sélectionner les documents à relancer [PERSON_NAME] choisir les éléments que vo…" at bounding box center [208, 100] width 417 height 201
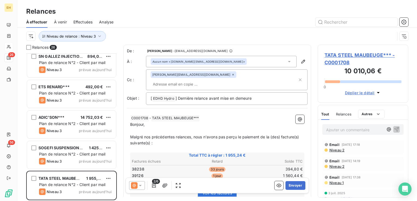
scroll to position [144, 86]
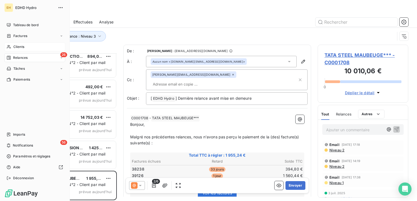
click at [18, 49] on span "Clients" at bounding box center [18, 46] width 11 height 5
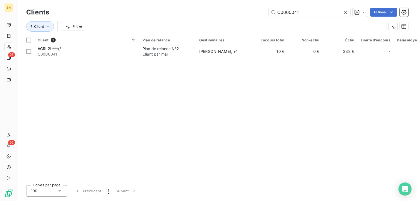
drag, startPoint x: 305, startPoint y: 9, endPoint x: 230, endPoint y: 12, distance: 75.3
click at [230, 12] on div "C0000041 Actions" at bounding box center [232, 12] width 352 height 9
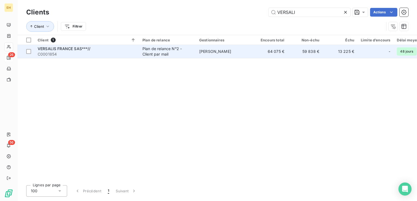
type input "VERSALI"
click at [144, 54] on div "Plan de relance N°2 - Client par mail" at bounding box center [167, 51] width 50 height 11
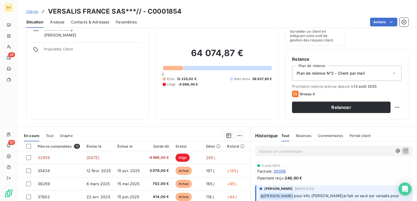
scroll to position [25, 0]
